Goal: Transaction & Acquisition: Purchase product/service

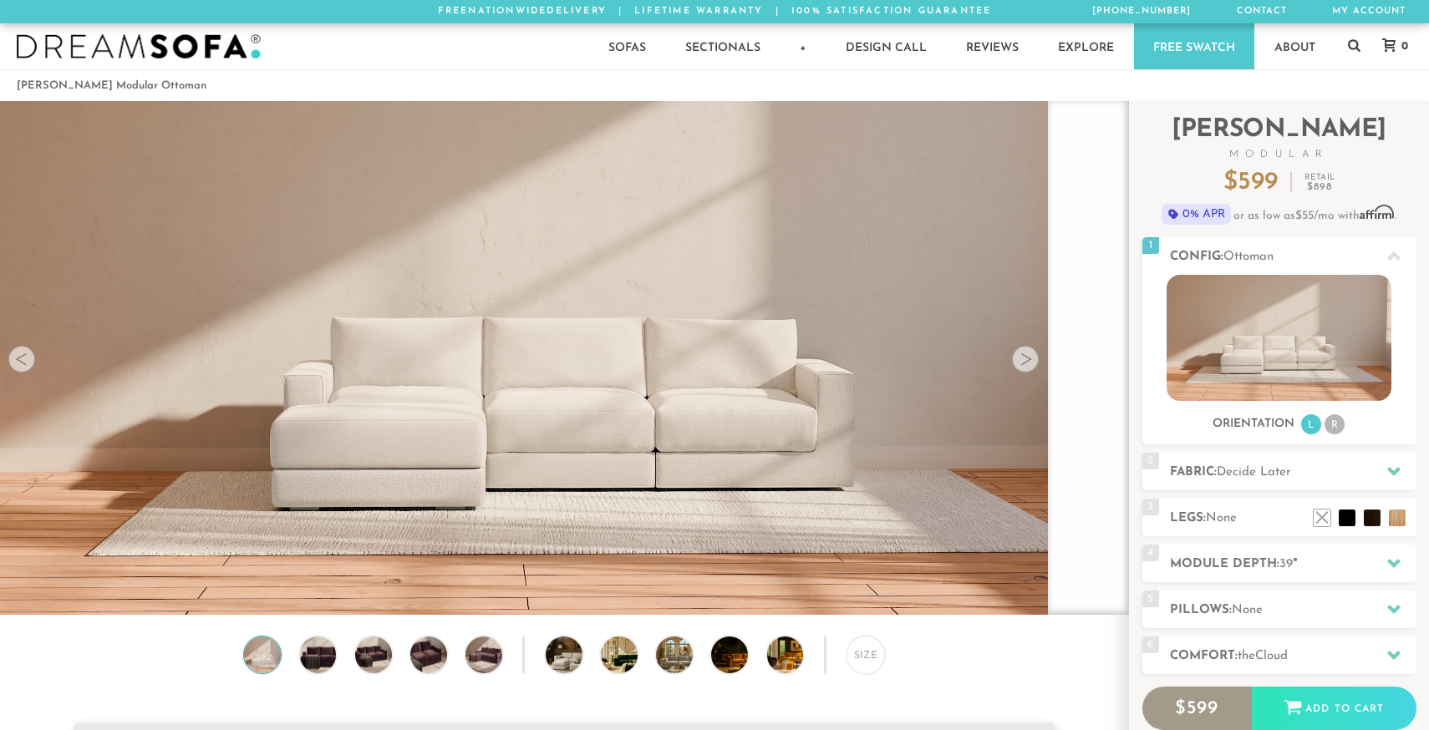
scroll to position [22946, 1429]
click at [1030, 356] on div at bounding box center [1025, 359] width 27 height 27
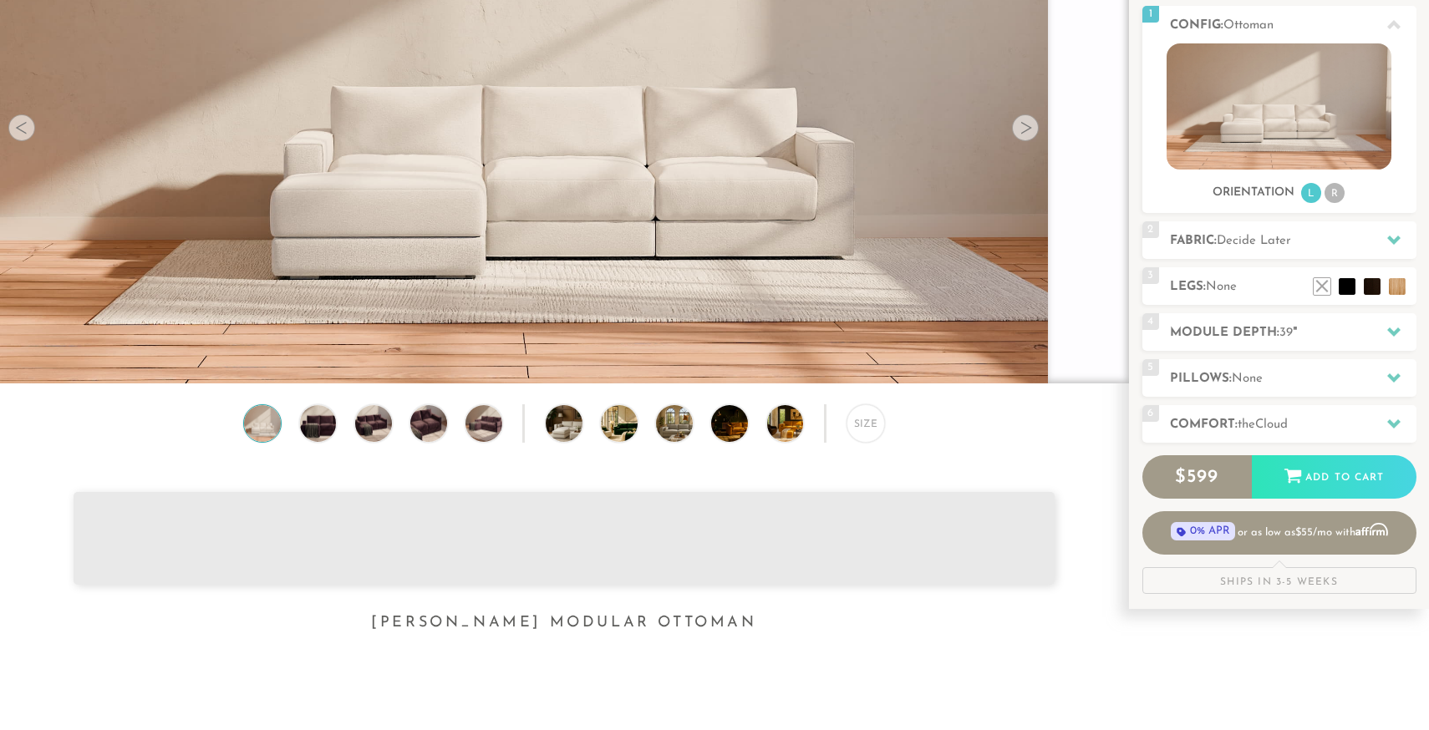
scroll to position [382, 0]
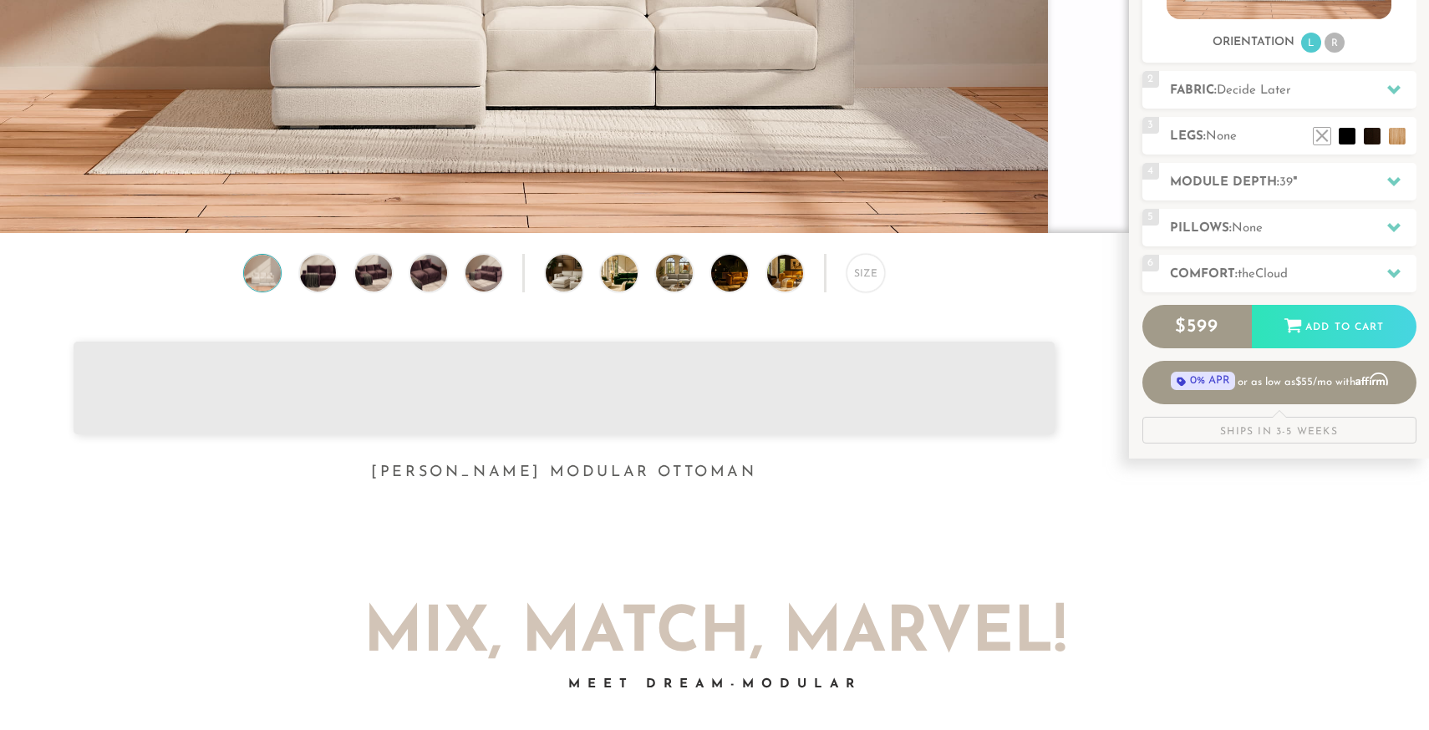
click at [490, 482] on h1 "[PERSON_NAME] Modular Ottoman" at bounding box center [564, 473] width 1128 height 19
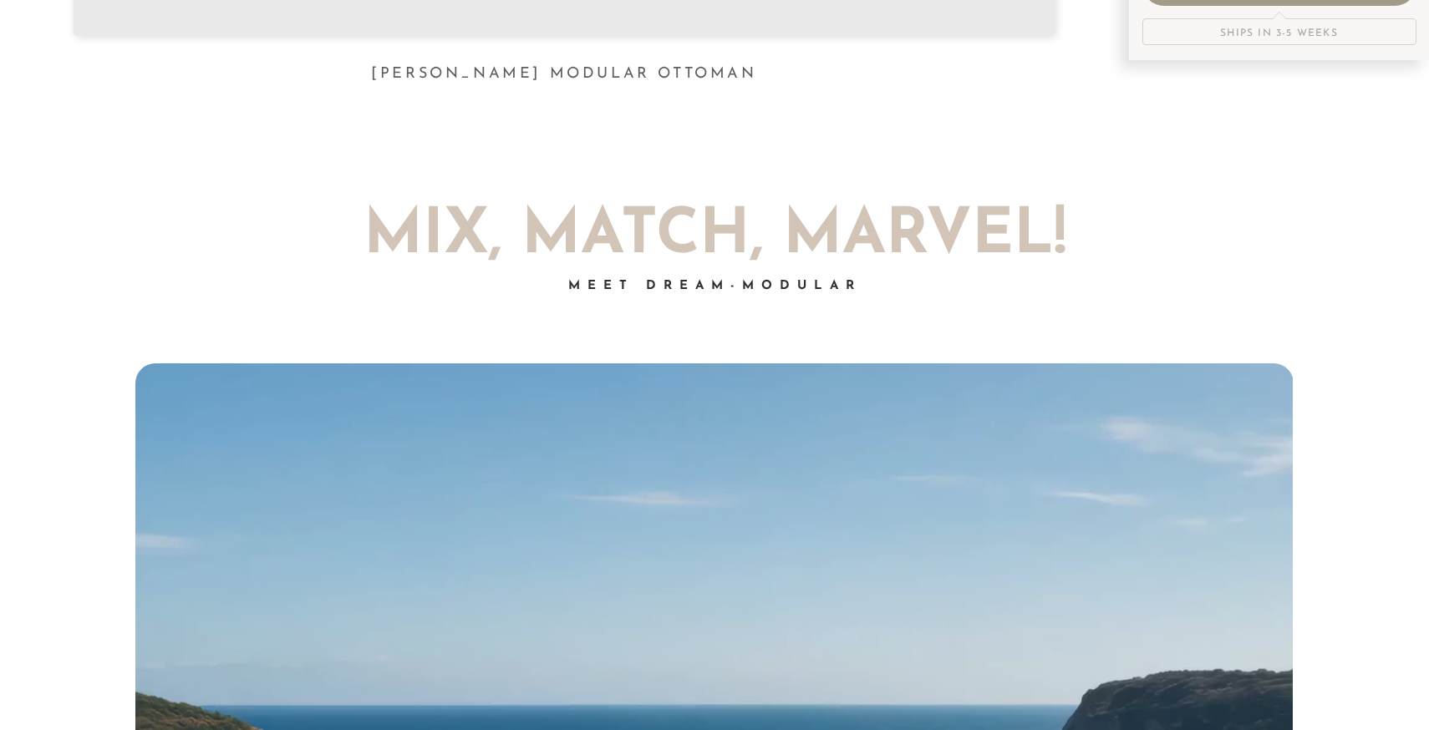
scroll to position [299, 0]
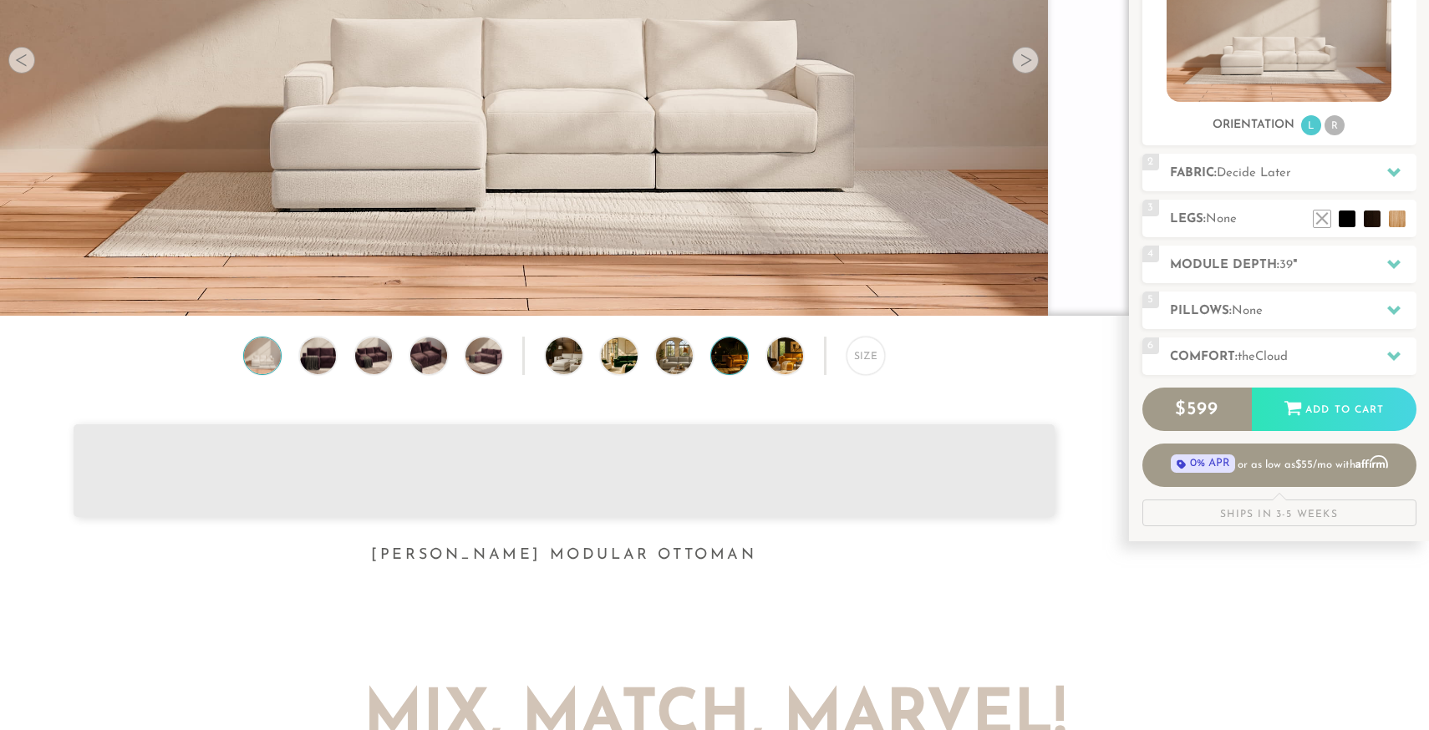
click at [745, 354] on img at bounding box center [743, 356] width 65 height 37
click at [724, 356] on img at bounding box center [743, 356] width 65 height 37
click at [480, 358] on img at bounding box center [484, 356] width 44 height 37
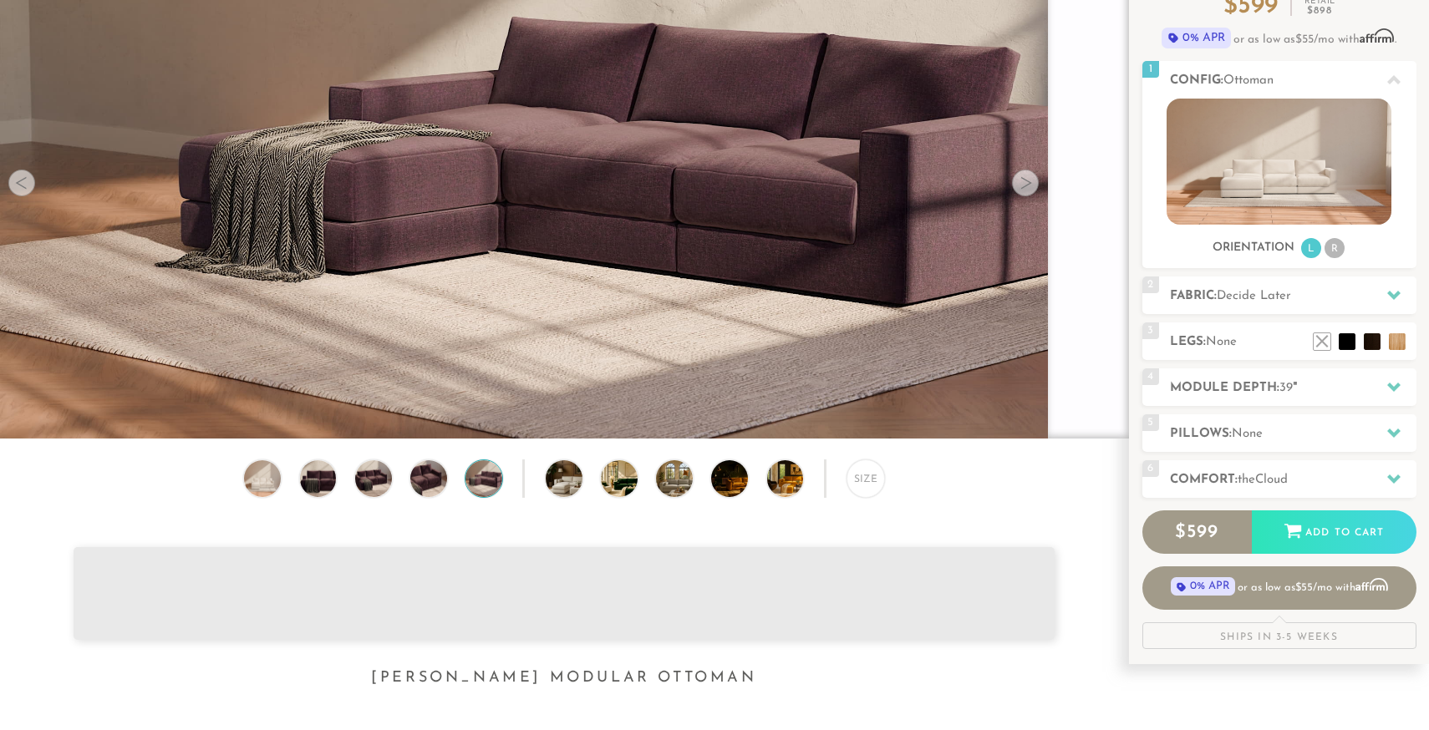
scroll to position [165, 0]
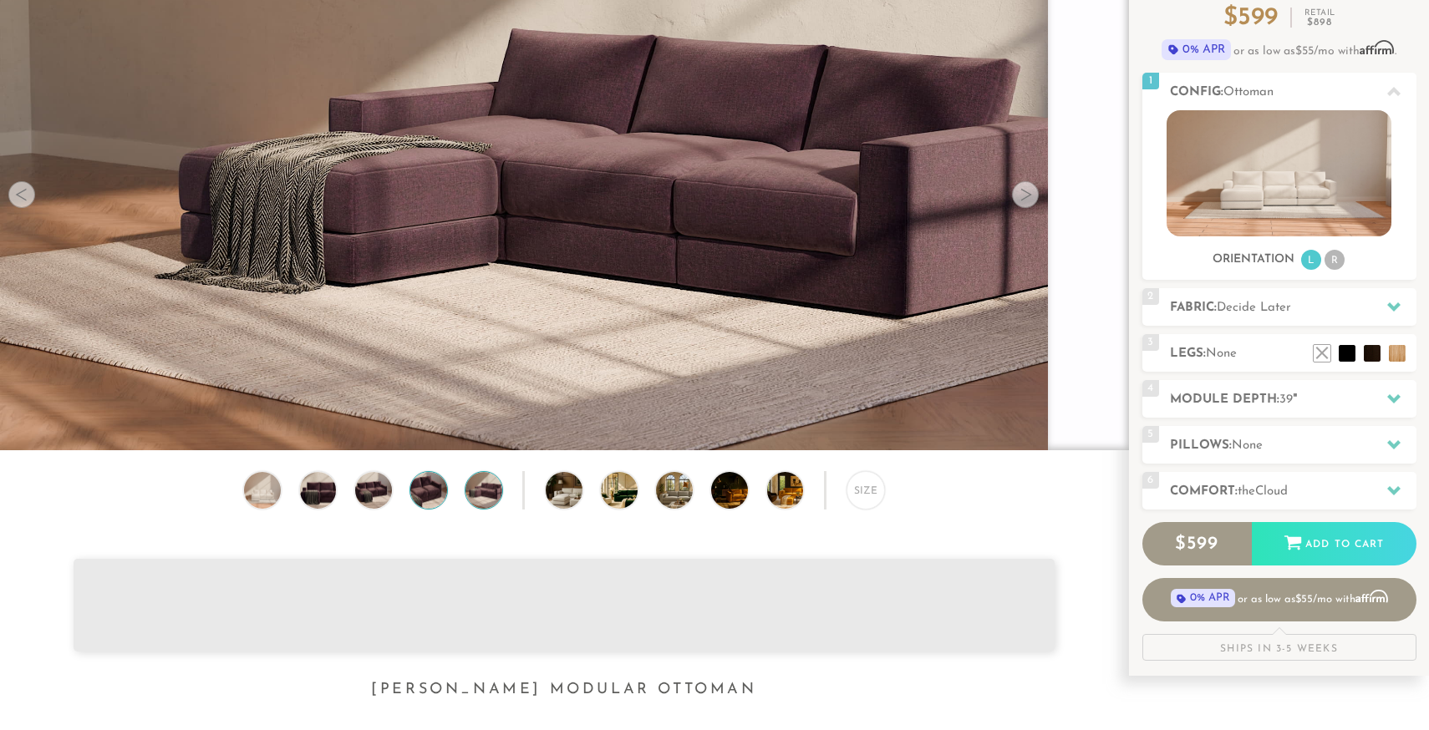
click at [434, 483] on img at bounding box center [428, 490] width 44 height 37
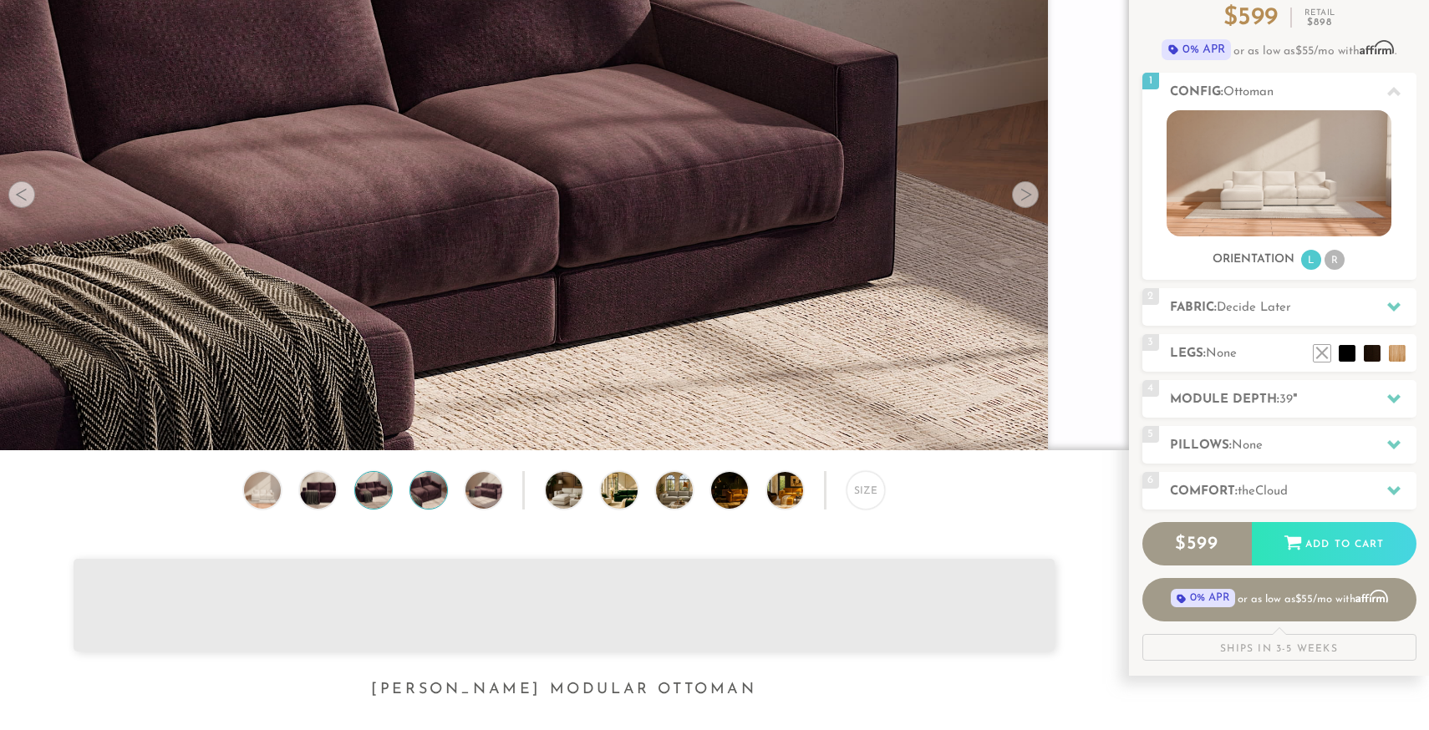
click at [365, 498] on img at bounding box center [373, 490] width 44 height 37
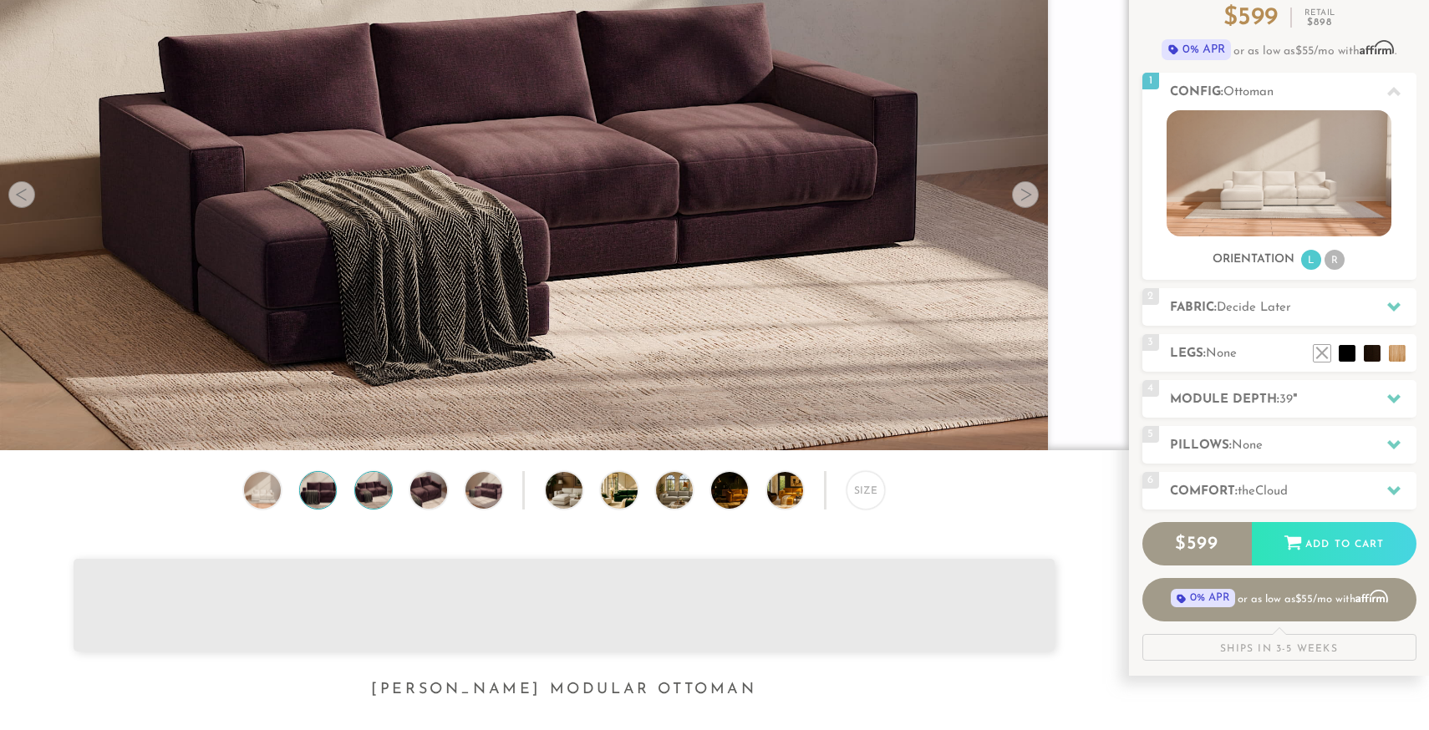
click at [318, 487] on img at bounding box center [318, 490] width 44 height 37
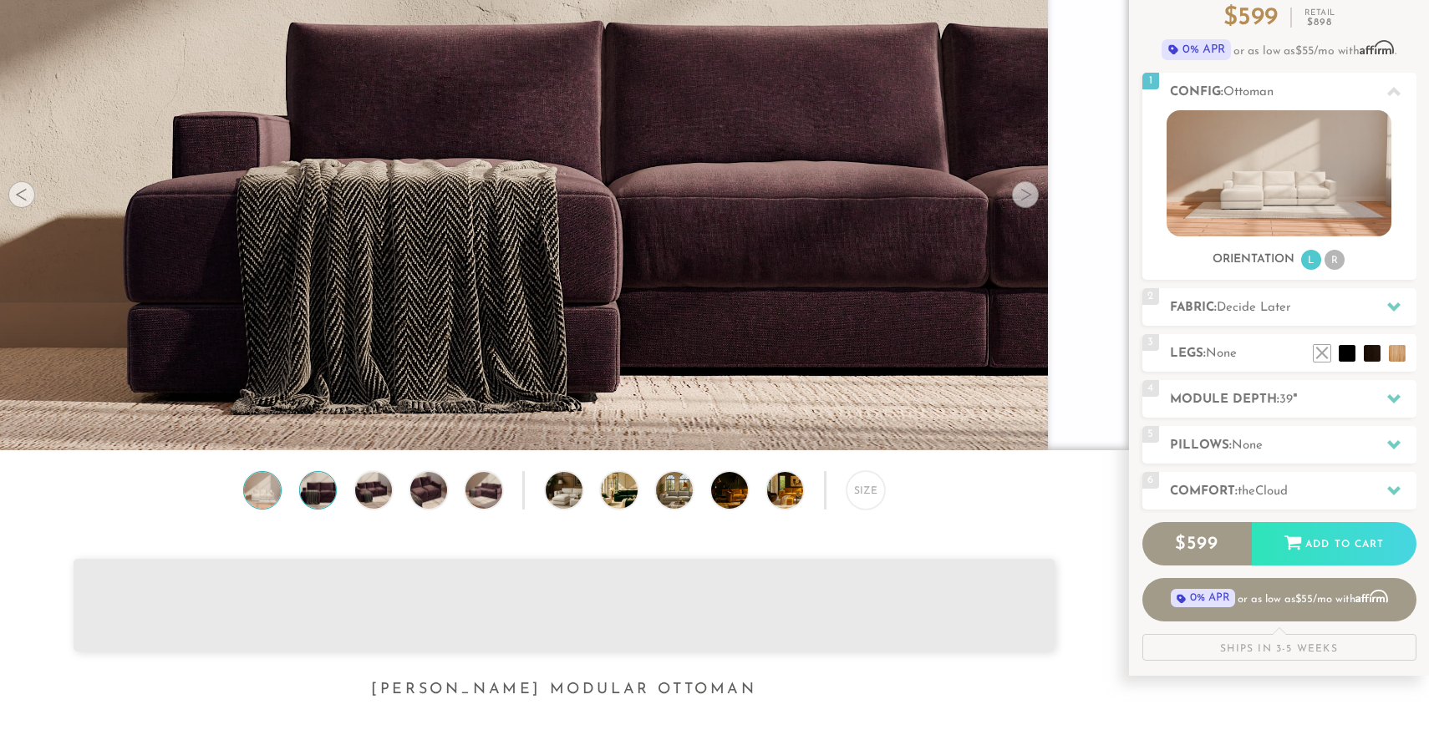
click at [262, 486] on img at bounding box center [263, 490] width 44 height 37
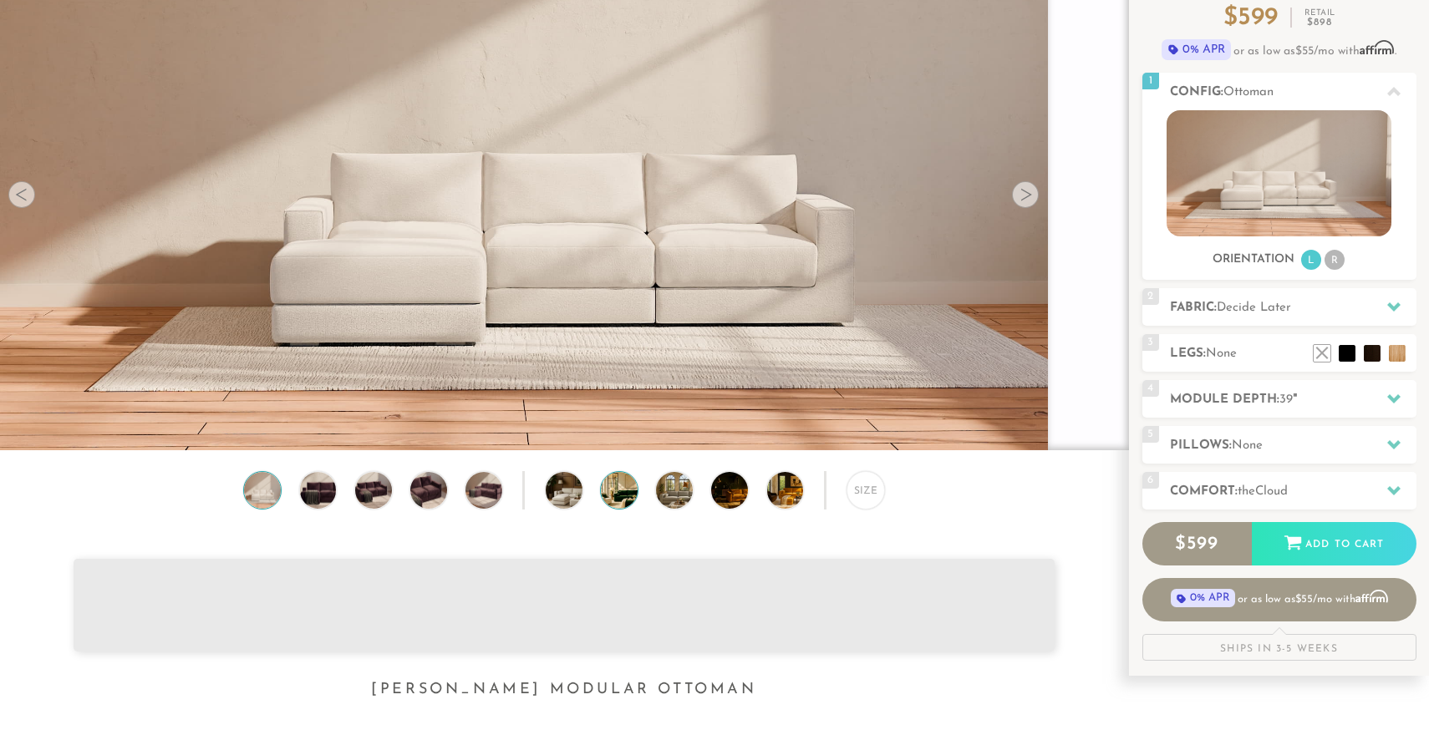
click at [617, 491] on img at bounding box center [633, 490] width 65 height 37
click at [677, 494] on img at bounding box center [688, 490] width 65 height 37
click at [859, 504] on div "Size" at bounding box center [866, 490] width 38 height 38
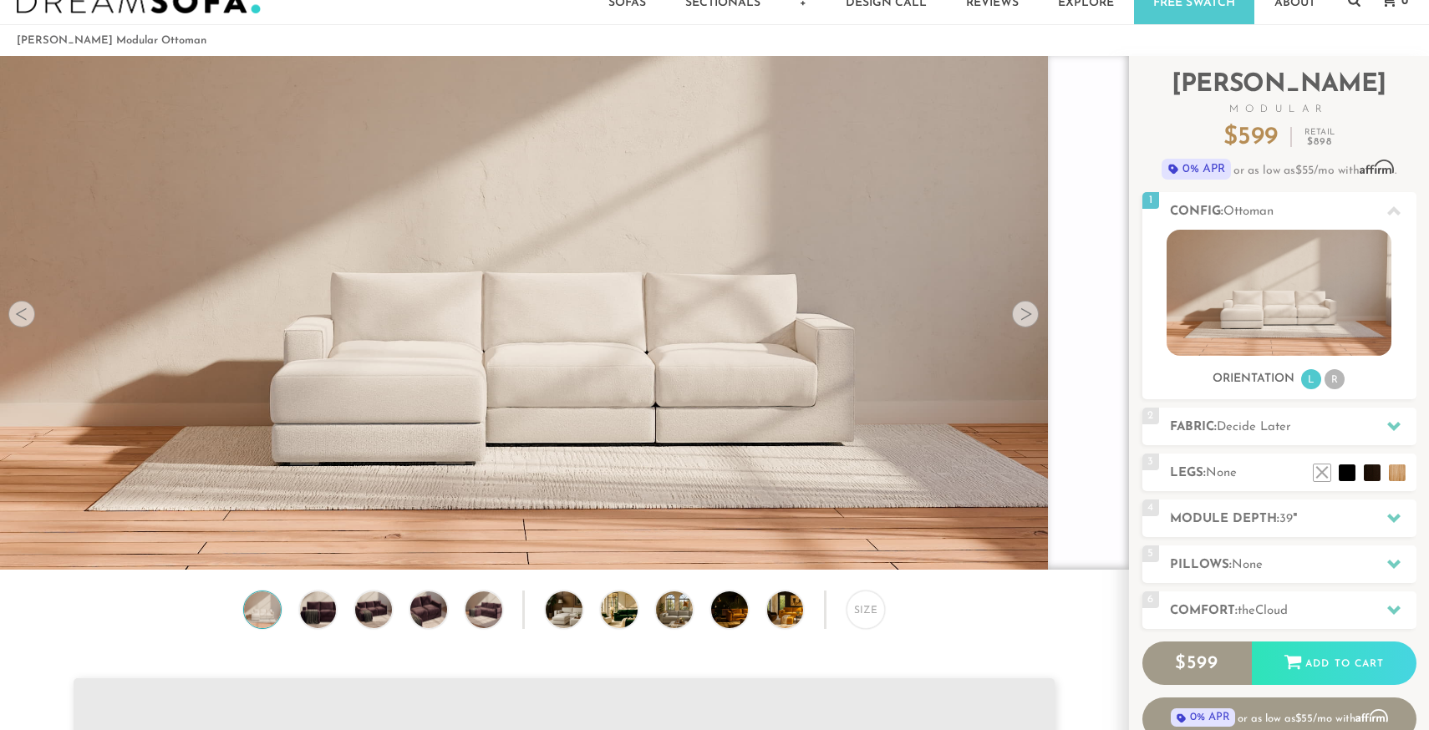
scroll to position [0, 0]
